Goal: Transaction & Acquisition: Book appointment/travel/reservation

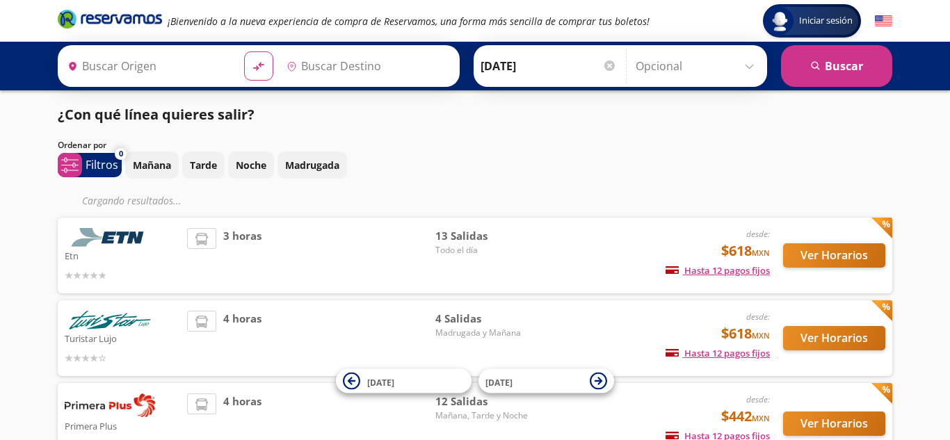
type input "[GEOGRAPHIC_DATA], [GEOGRAPHIC_DATA]"
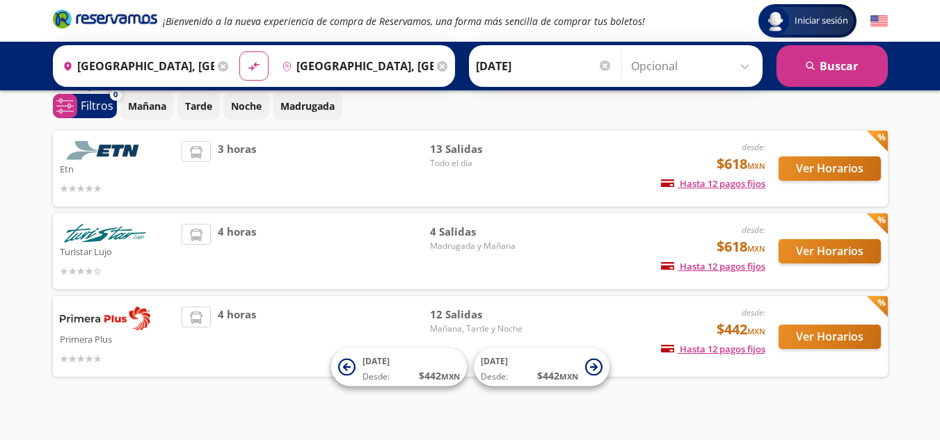
scroll to position [72, 0]
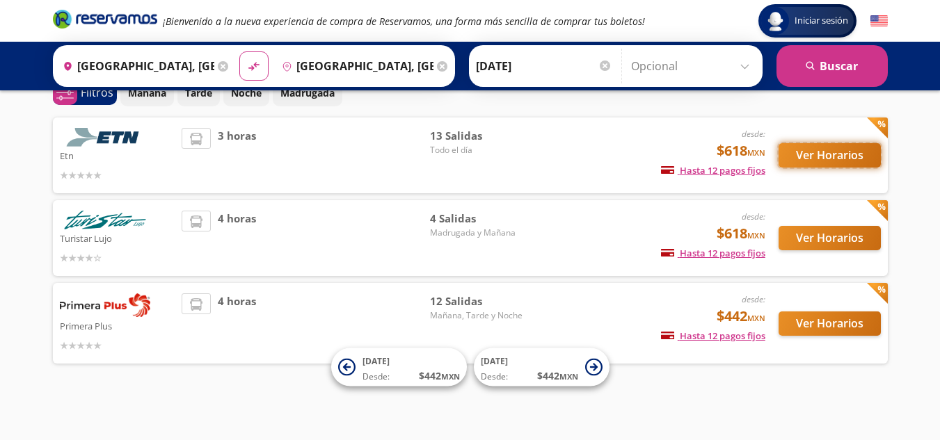
click at [837, 150] on button "Ver Horarios" at bounding box center [829, 155] width 102 height 24
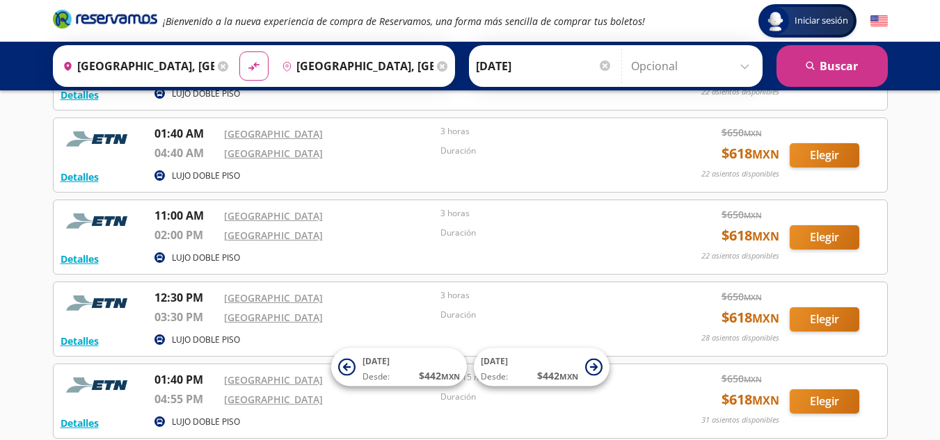
scroll to position [127, 0]
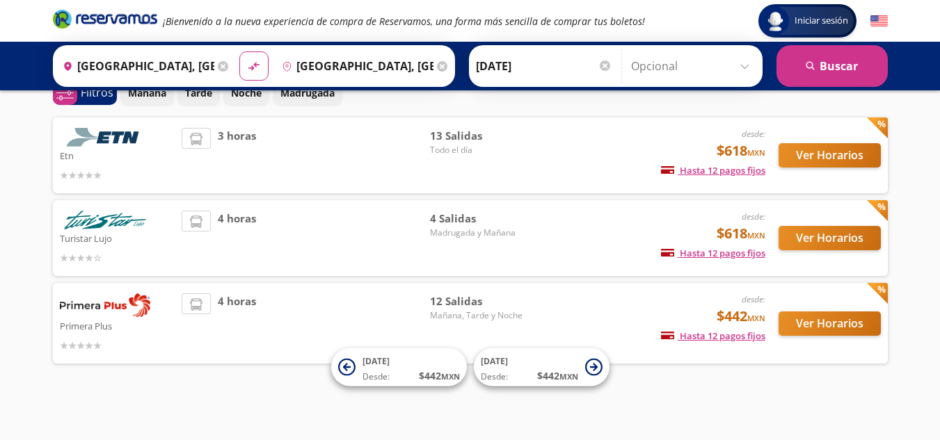
scroll to position [72, 0]
click at [861, 313] on button "Ver Horarios" at bounding box center [829, 324] width 102 height 24
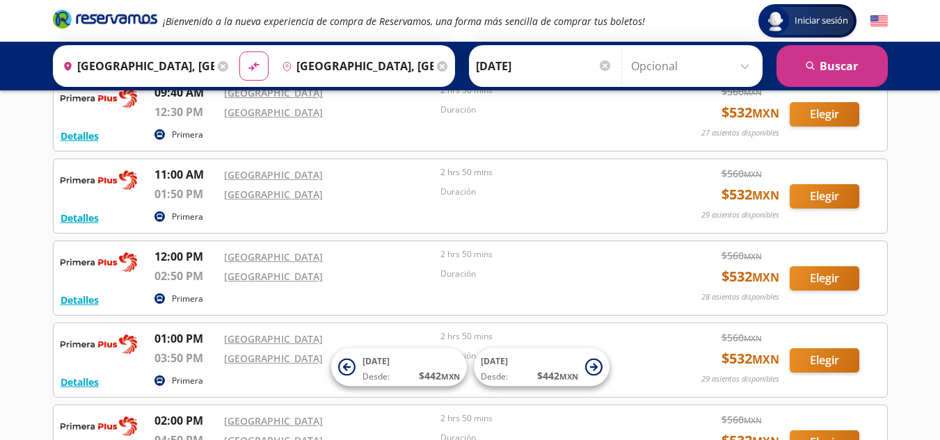
scroll to position [245, 0]
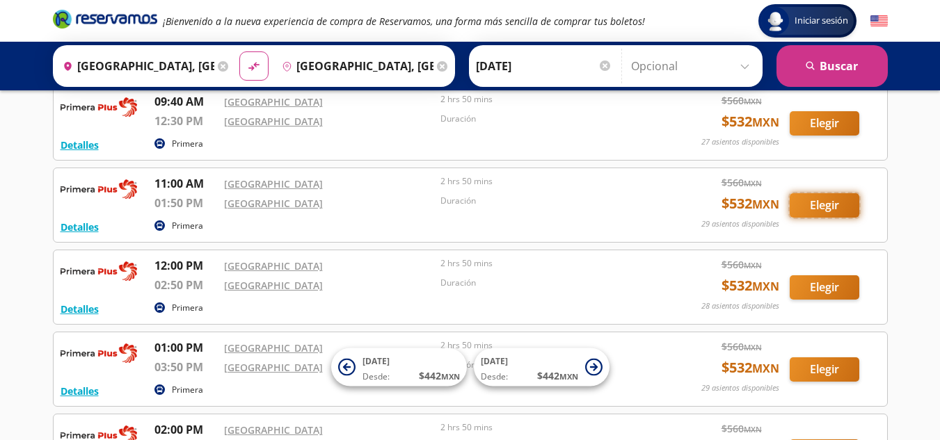
click at [825, 196] on button "Elegir" at bounding box center [824, 205] width 70 height 24
